Goal: Task Accomplishment & Management: Manage account settings

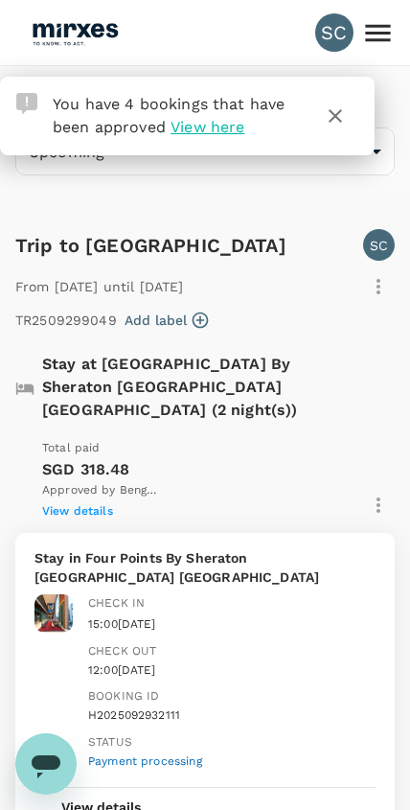
click at [343, 111] on icon "button" at bounding box center [335, 116] width 23 height 23
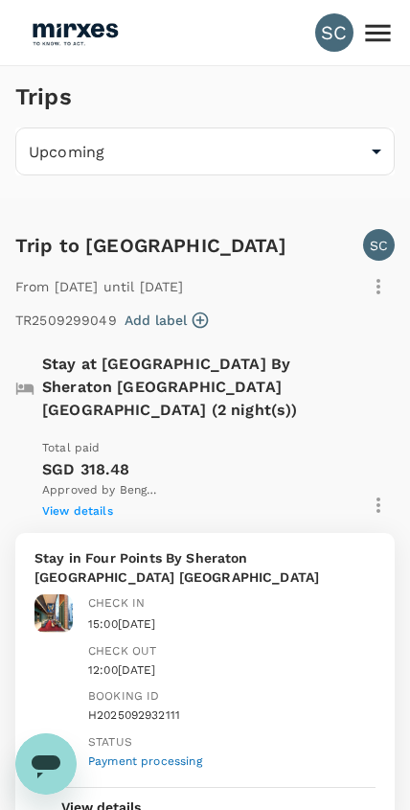
click at [328, 118] on div "Trips" at bounding box center [201, 92] width 387 height 69
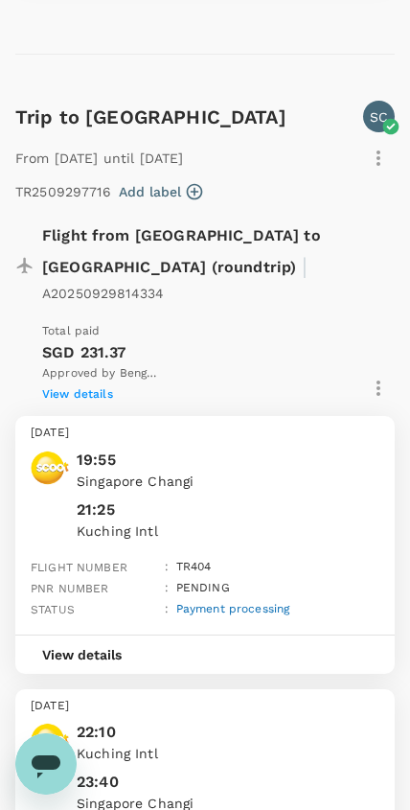
scroll to position [2552, 0]
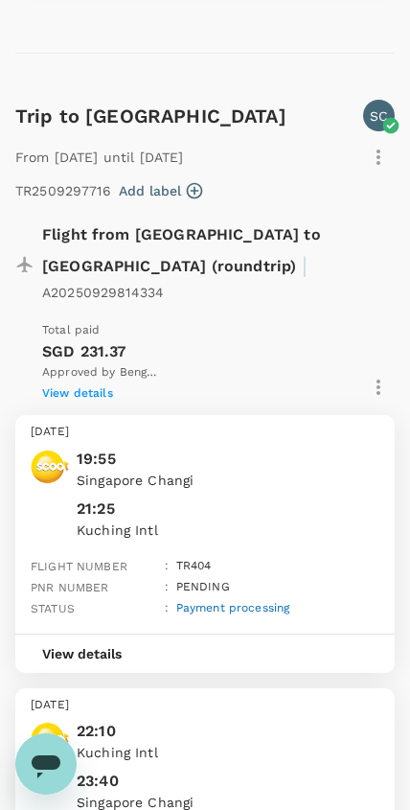
click at [383, 376] on icon "button" at bounding box center [378, 387] width 23 height 23
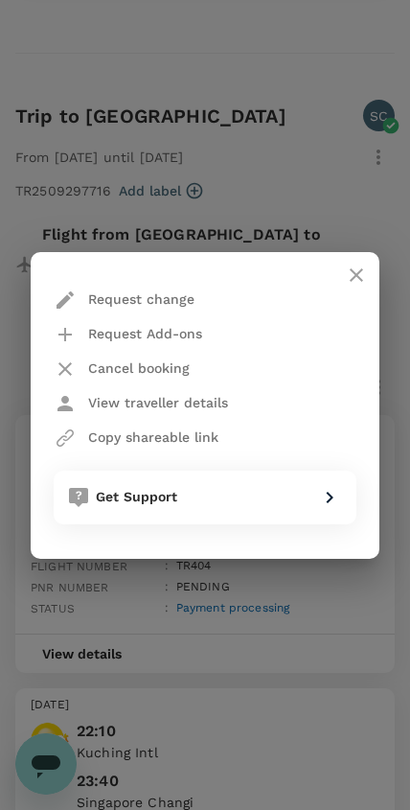
click at [208, 445] on p "Copy shareable link" at bounding box center [153, 437] width 130 height 19
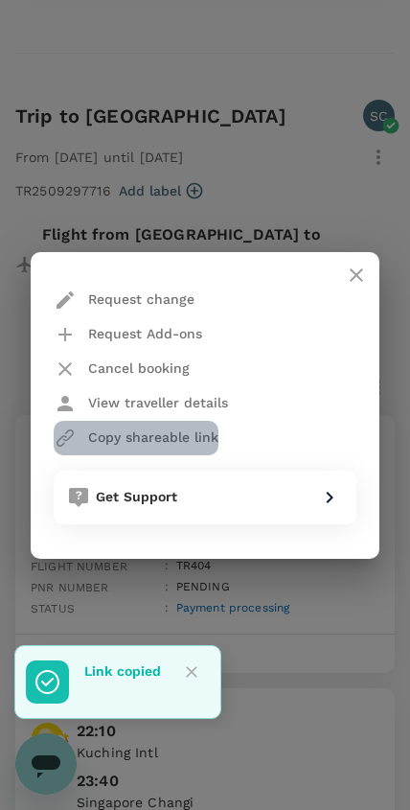
click at [186, 446] on p "Copy shareable link" at bounding box center [153, 437] width 130 height 19
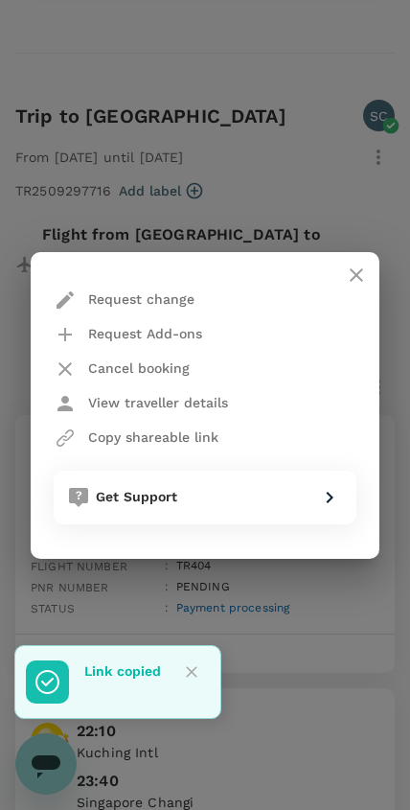
click at [370, 273] on button "close" at bounding box center [357, 275] width 46 height 46
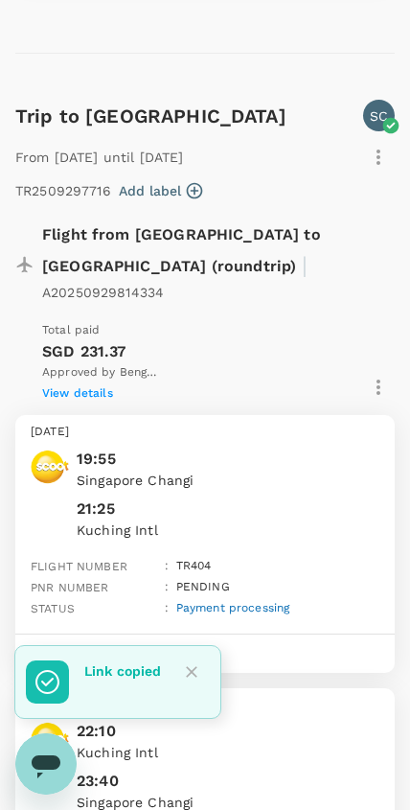
click at [386, 376] on icon "button" at bounding box center [378, 387] width 23 height 23
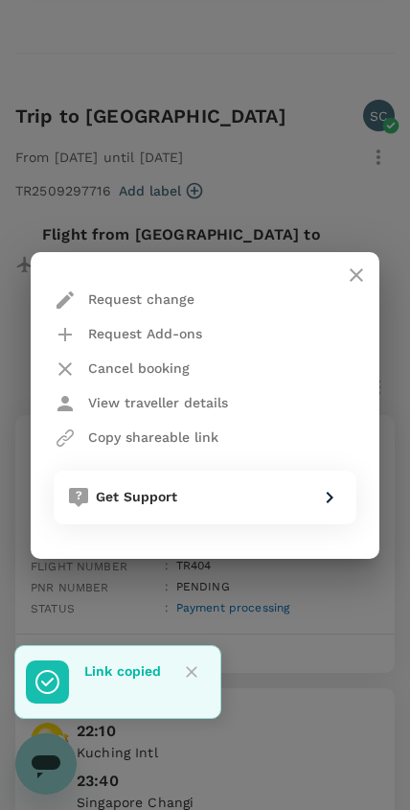
click at [216, 430] on p "Copy shareable link" at bounding box center [153, 437] width 130 height 19
click at [199, 438] on p "Copy shareable link" at bounding box center [153, 437] width 130 height 19
click at [203, 665] on button "Close" at bounding box center [191, 672] width 29 height 29
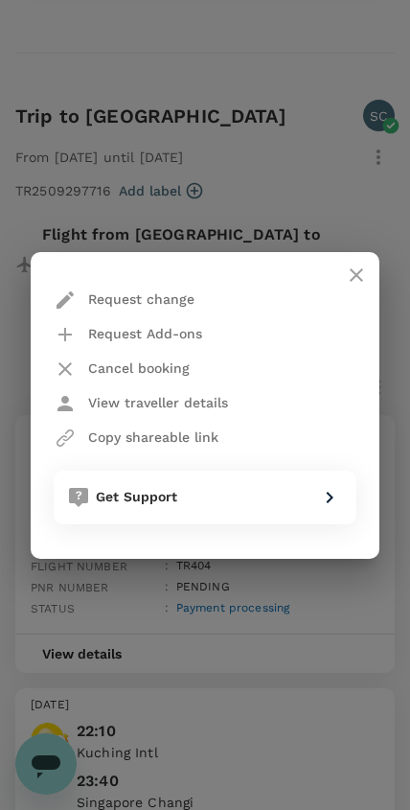
click at [374, 281] on button "close" at bounding box center [357, 275] width 46 height 46
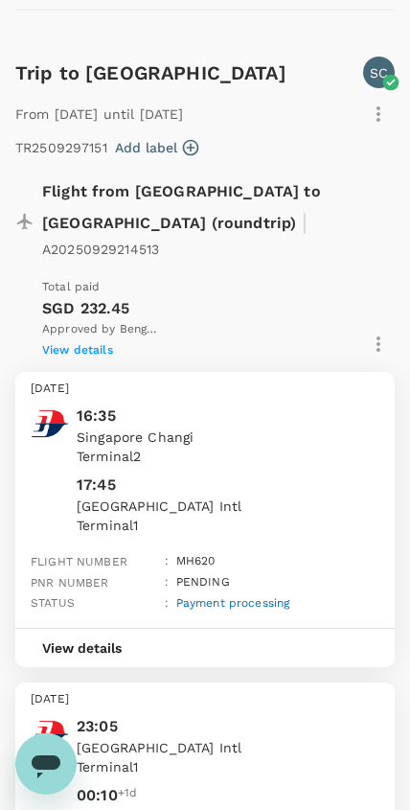
scroll to position [894, 0]
